Goal: Task Accomplishment & Management: Manage account settings

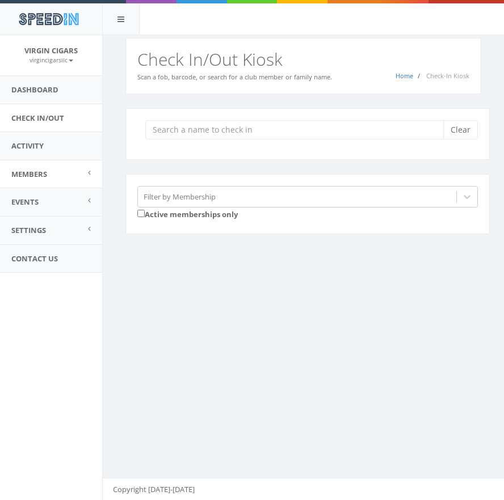
click at [33, 173] on span "Members" at bounding box center [29, 174] width 36 height 10
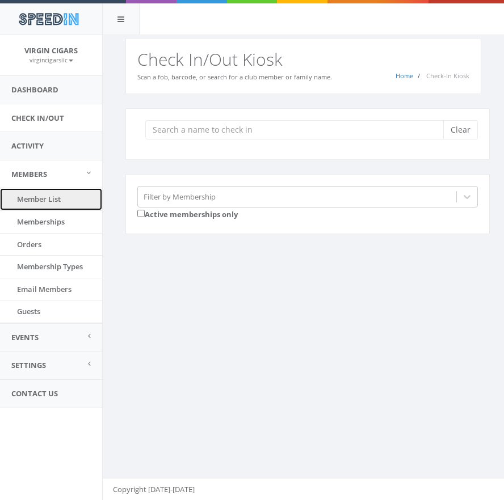
click at [31, 195] on link "Member List" at bounding box center [51, 199] width 102 height 22
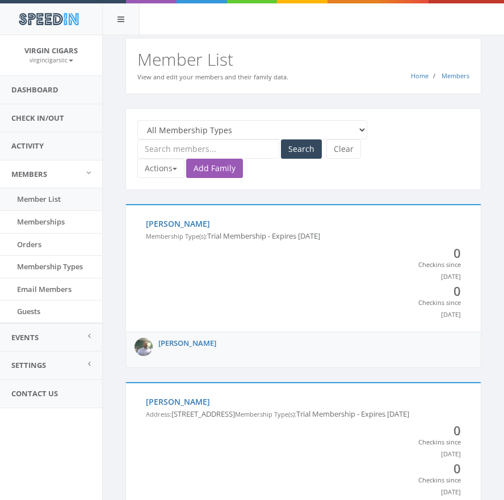
click at [158, 154] on input "text" at bounding box center [208, 149] width 142 height 19
type input "ocean"
click at [281, 140] on button "Search" at bounding box center [301, 149] width 41 height 19
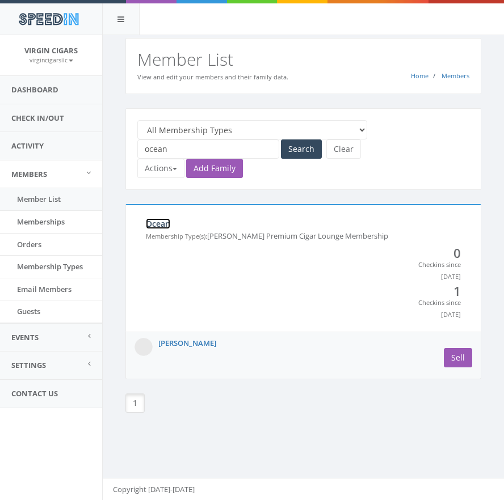
click at [158, 221] on link "Ocean" at bounding box center [158, 223] width 24 height 11
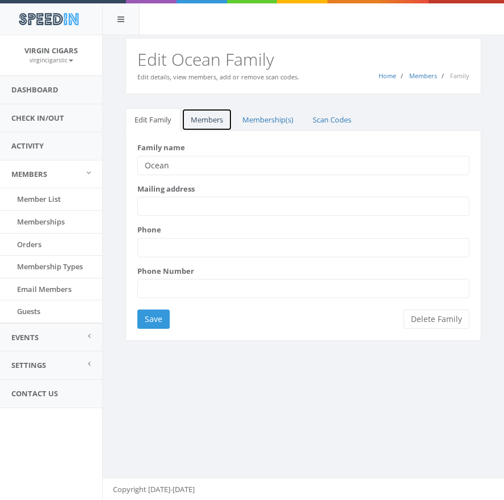
click at [208, 121] on link "Members" at bounding box center [206, 119] width 50 height 23
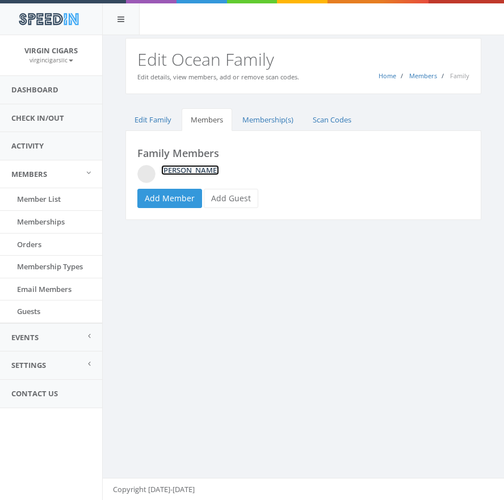
click at [180, 168] on link "Jason Ocean" at bounding box center [190, 170] width 58 height 10
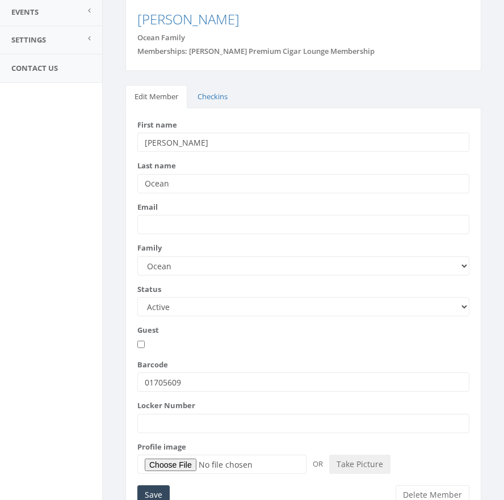
scroll to position [360, 0]
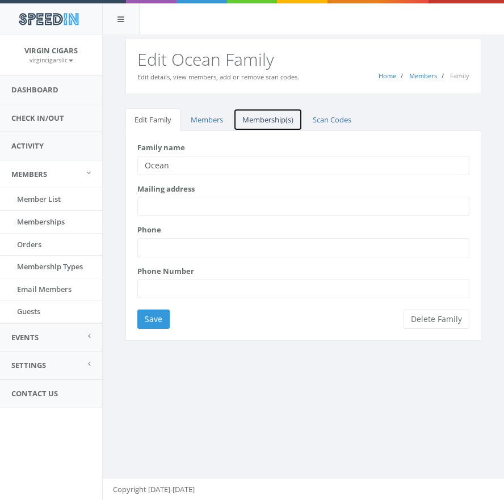
click at [262, 117] on link "Membership(s)" at bounding box center [267, 119] width 69 height 23
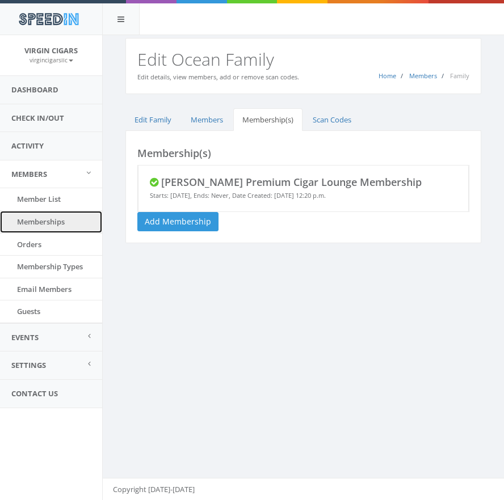
click at [43, 224] on link "Memberships" at bounding box center [51, 222] width 102 height 22
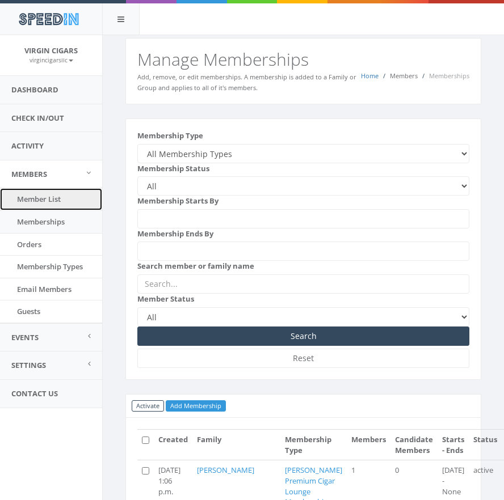
click at [53, 202] on link "Member List" at bounding box center [51, 199] width 102 height 22
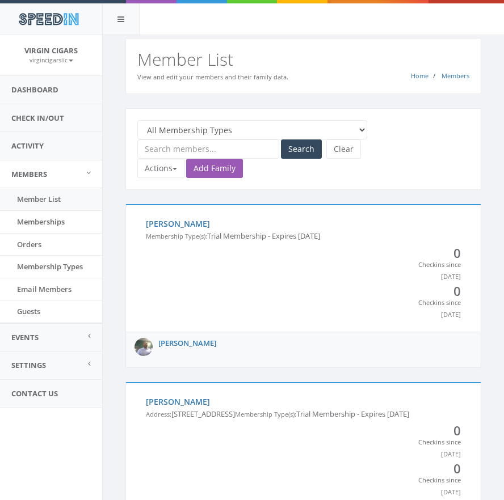
click at [214, 129] on select "All Membership Types Families with no membership All Day Pass Perdomo Premium C…" at bounding box center [252, 129] width 230 height 19
click at [188, 148] on input "text" at bounding box center [208, 149] width 142 height 19
type input "ocean"
click at [302, 145] on button "Search" at bounding box center [301, 149] width 41 height 19
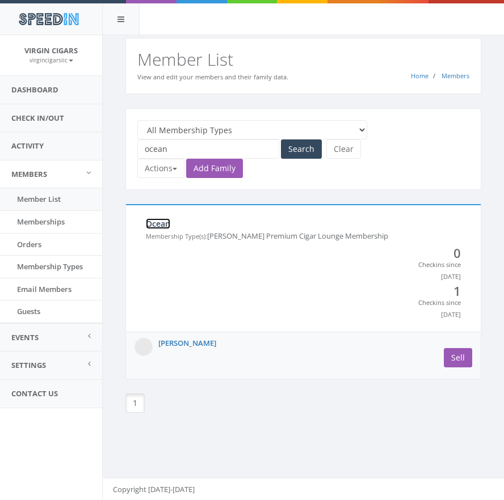
click at [155, 226] on link "Ocean" at bounding box center [158, 223] width 24 height 11
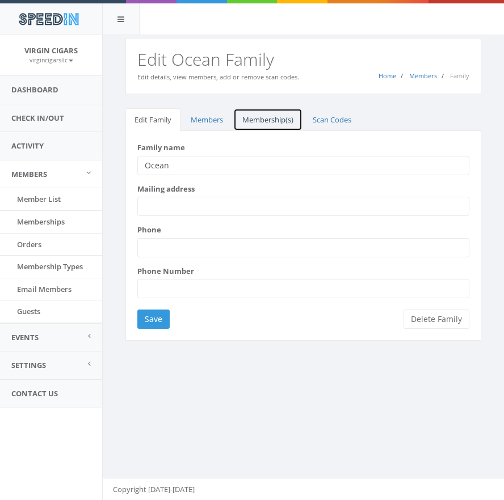
click at [260, 121] on link "Membership(s)" at bounding box center [267, 119] width 69 height 23
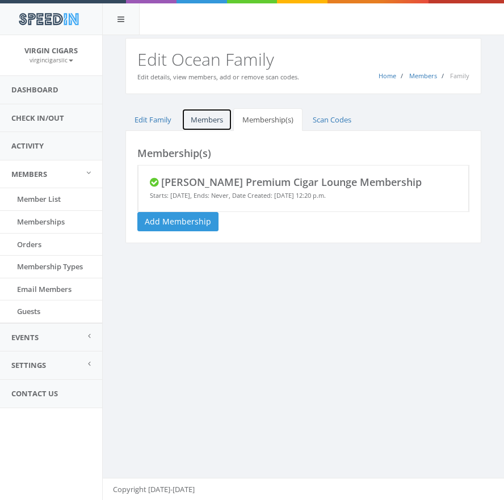
click at [200, 121] on link "Members" at bounding box center [206, 119] width 50 height 23
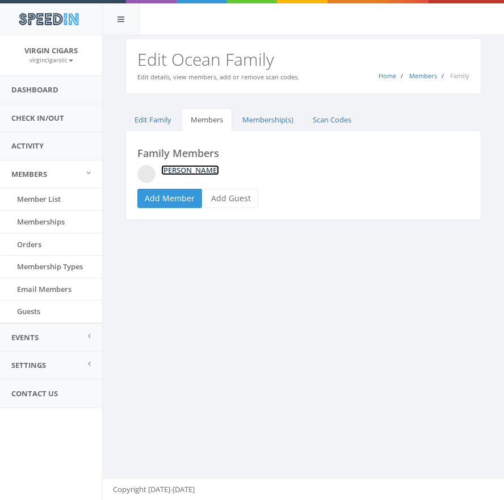
click at [177, 168] on link "Jason Ocean" at bounding box center [190, 170] width 58 height 10
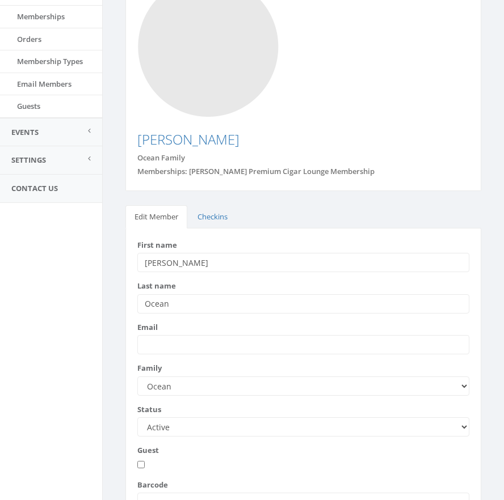
scroll to position [213, 0]
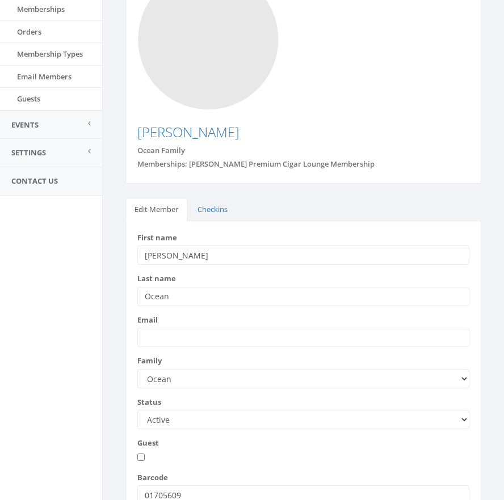
click at [449, 410] on select "Active Candidate Not Active" at bounding box center [303, 419] width 332 height 19
select select "not_active"
click at [137, 410] on select "Active Candidate Not Active" at bounding box center [303, 419] width 332 height 19
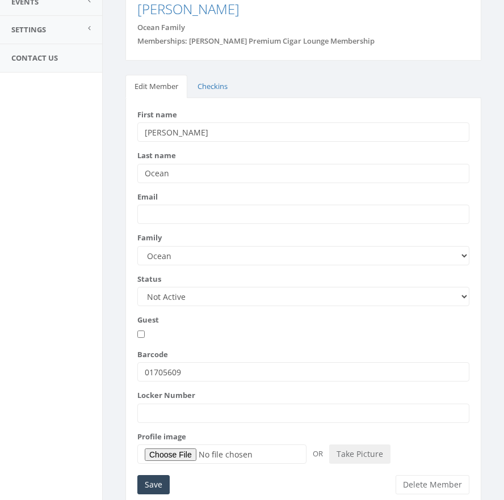
scroll to position [338, 0]
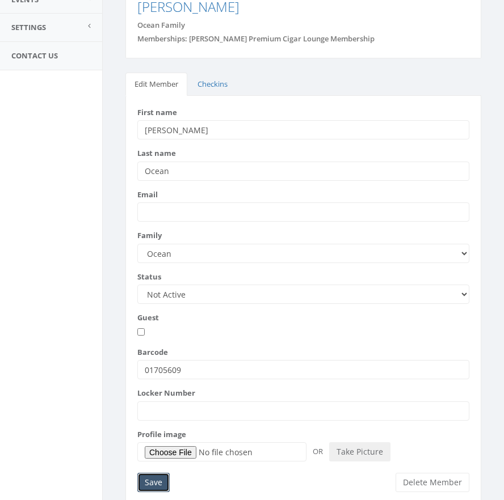
click at [161, 473] on input "Save" at bounding box center [153, 482] width 32 height 19
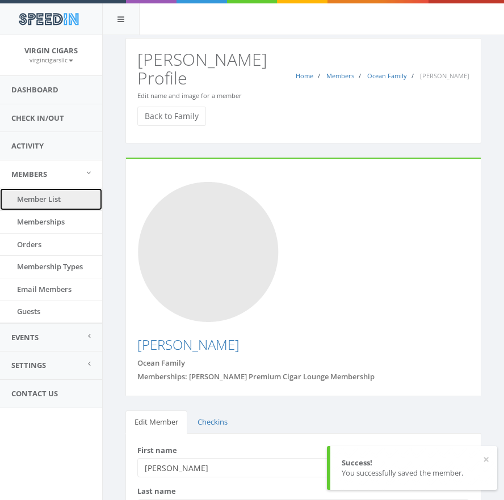
click at [26, 193] on link "Member List" at bounding box center [51, 199] width 102 height 22
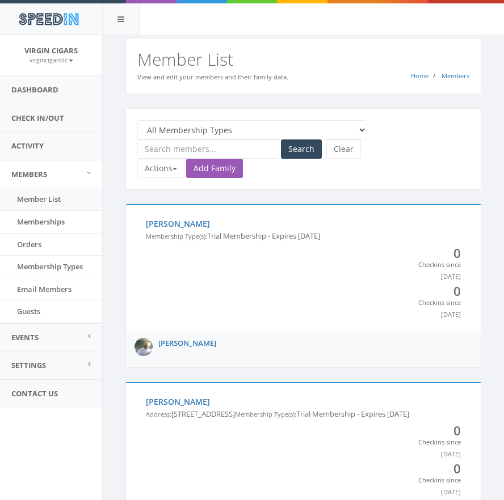
click at [206, 151] on input "text" at bounding box center [208, 149] width 142 height 19
type input "reeves"
click at [293, 155] on button "Search" at bounding box center [301, 149] width 41 height 19
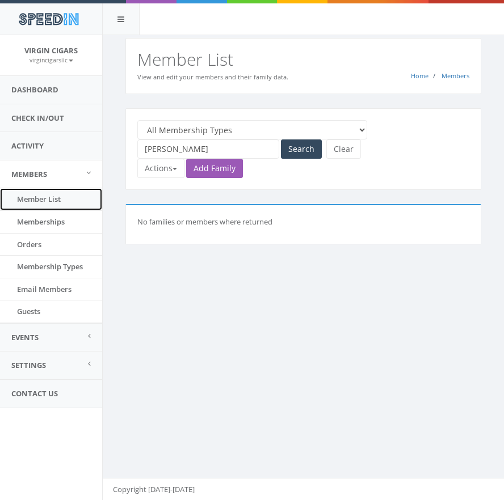
click at [42, 195] on link "Member List" at bounding box center [51, 199] width 102 height 22
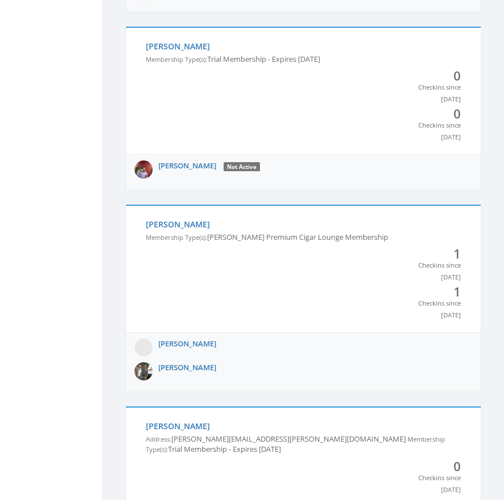
scroll to position [9701, 0]
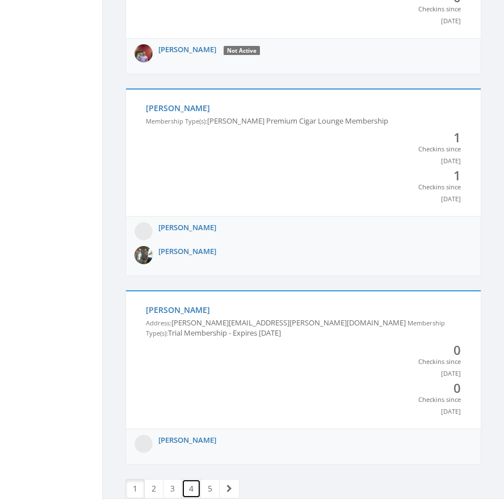
click at [190, 479] on link "4" at bounding box center [190, 488] width 19 height 19
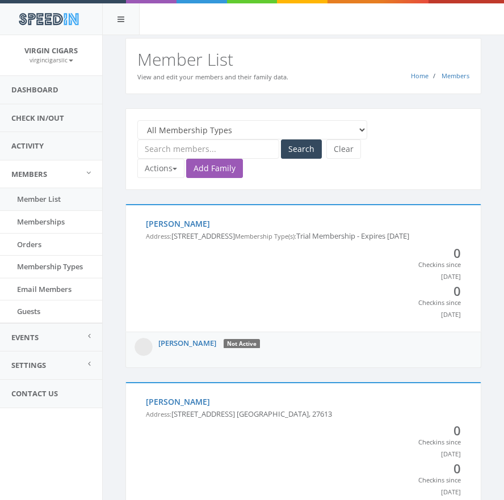
click at [184, 149] on input "text" at bounding box center [208, 149] width 142 height 19
type input "[PERSON_NAME]"
click at [281, 140] on button "Search" at bounding box center [301, 149] width 41 height 19
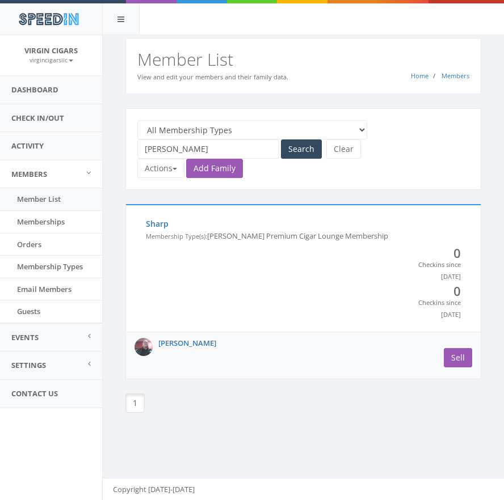
click at [164, 151] on input "christopher" at bounding box center [208, 149] width 142 height 19
click at [166, 161] on div "All Membership Types Families with no membership All Day Pass Perdomo Premium C…" at bounding box center [303, 149] width 349 height 58
type input "c"
type input "reaves"
click at [281, 140] on button "Search" at bounding box center [301, 149] width 41 height 19
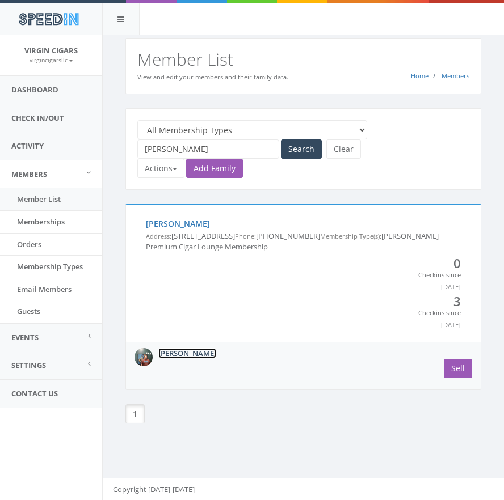
click at [173, 351] on link "[PERSON_NAME]" at bounding box center [187, 353] width 58 height 10
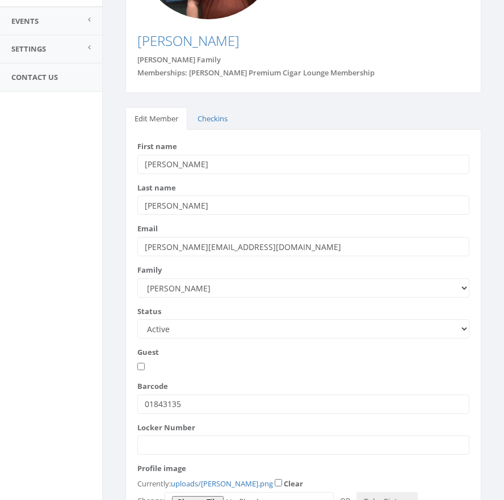
scroll to position [317, 0]
click at [462, 319] on select "Active Candidate Not Active" at bounding box center [303, 328] width 332 height 19
select select "not_active"
click at [137, 319] on select "Active Candidate Not Active" at bounding box center [303, 328] width 332 height 19
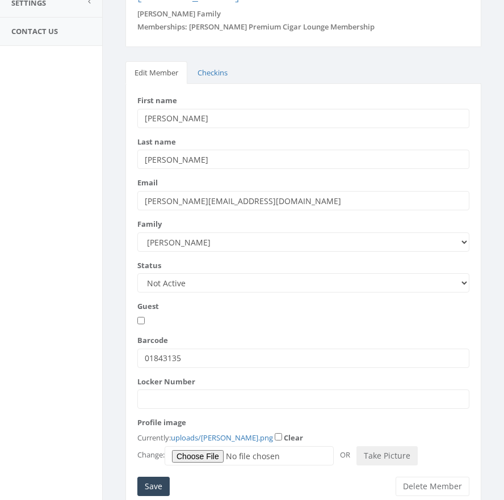
scroll to position [375, 0]
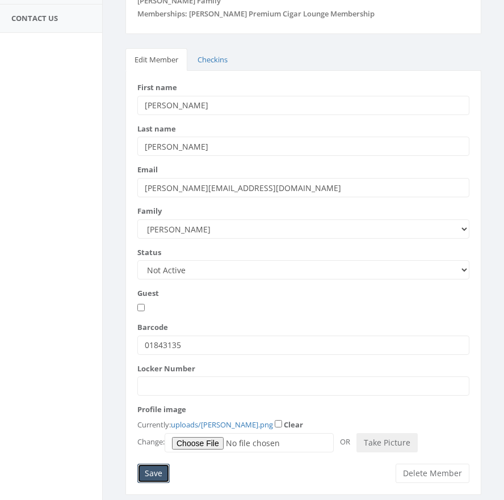
click at [148, 464] on input "Save" at bounding box center [153, 473] width 32 height 19
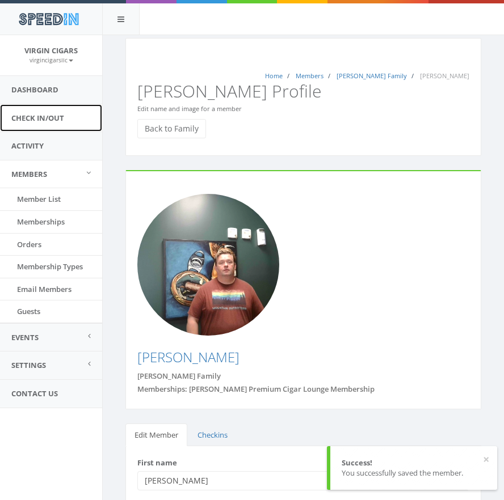
click at [44, 119] on link "Check In/Out" at bounding box center [51, 118] width 102 height 28
